Goal: Connect with others: Connect with other users

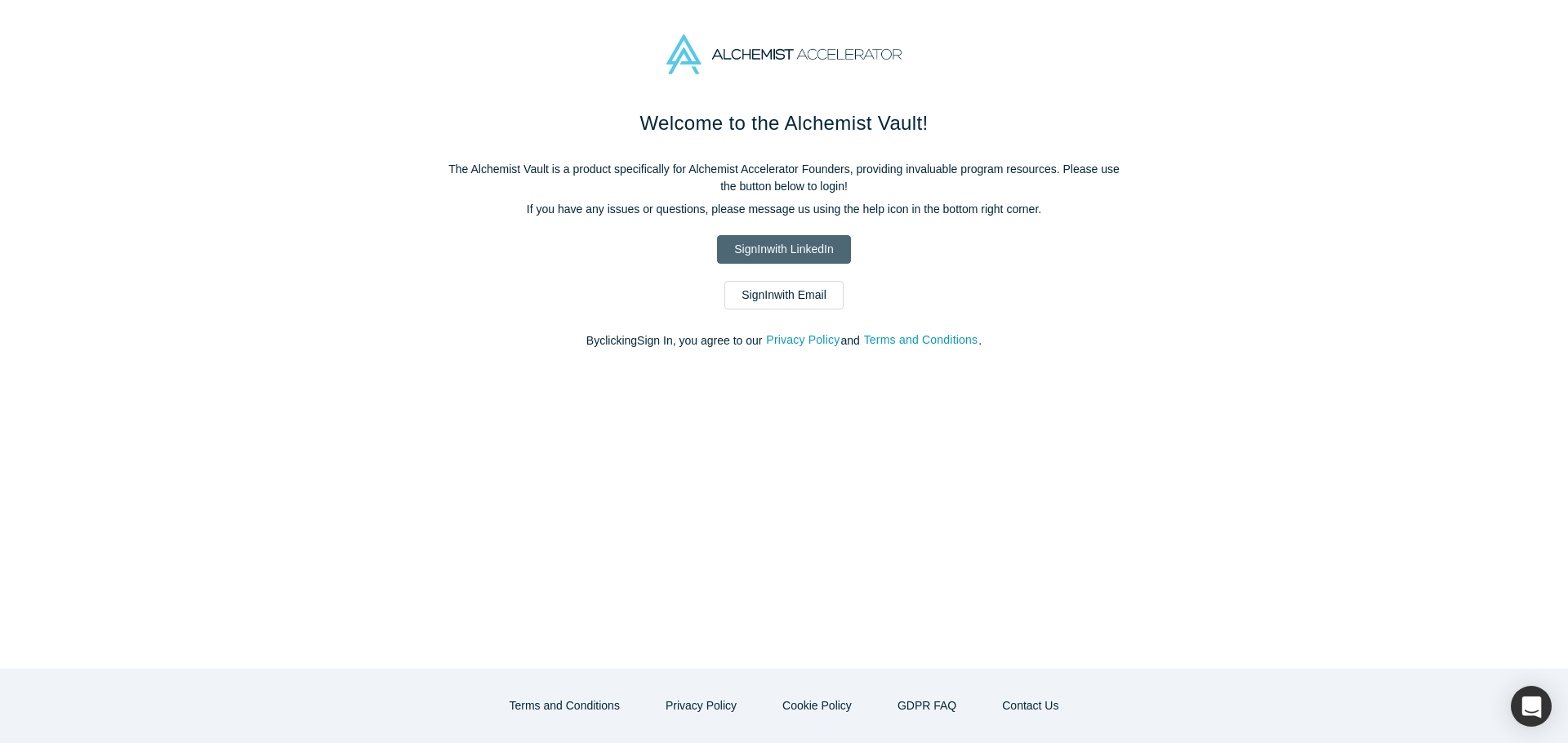
click at [784, 249] on link "Sign In with LinkedIn" at bounding box center [784, 249] width 134 height 28
